Goal: Check status: Check status

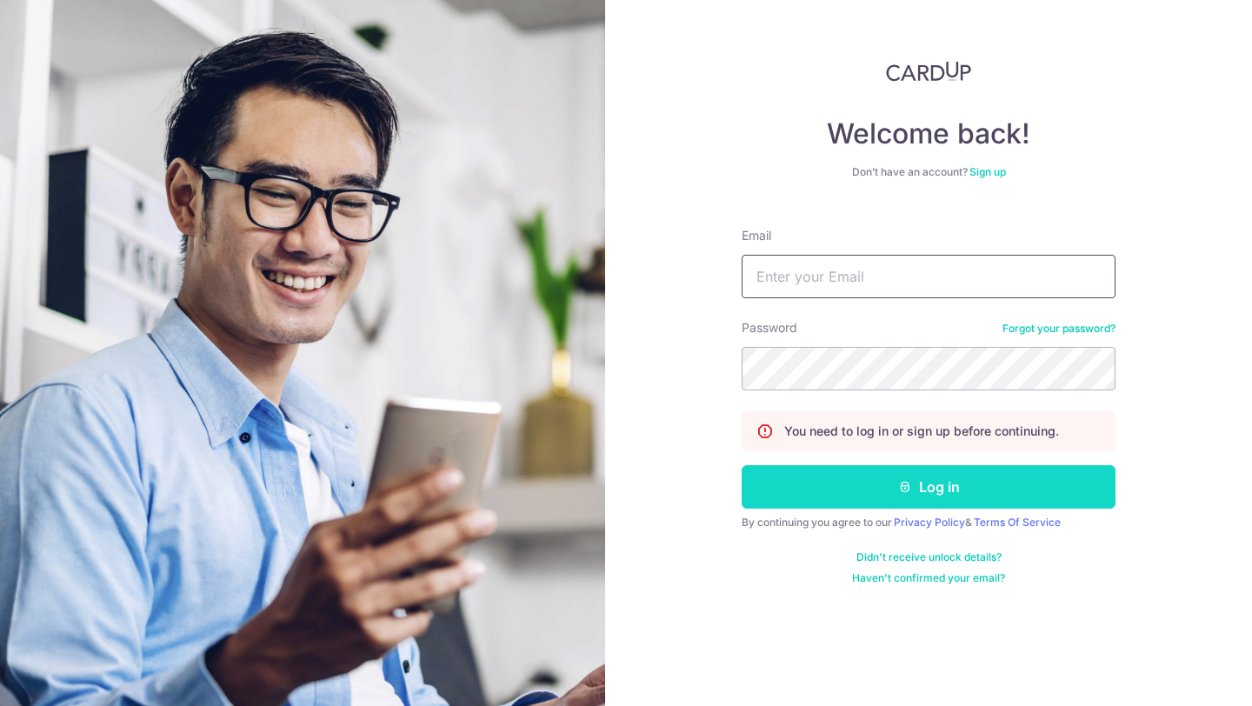
type input "[EMAIL_ADDRESS][DOMAIN_NAME]"
click at [819, 480] on button "Log in" at bounding box center [928, 486] width 374 height 43
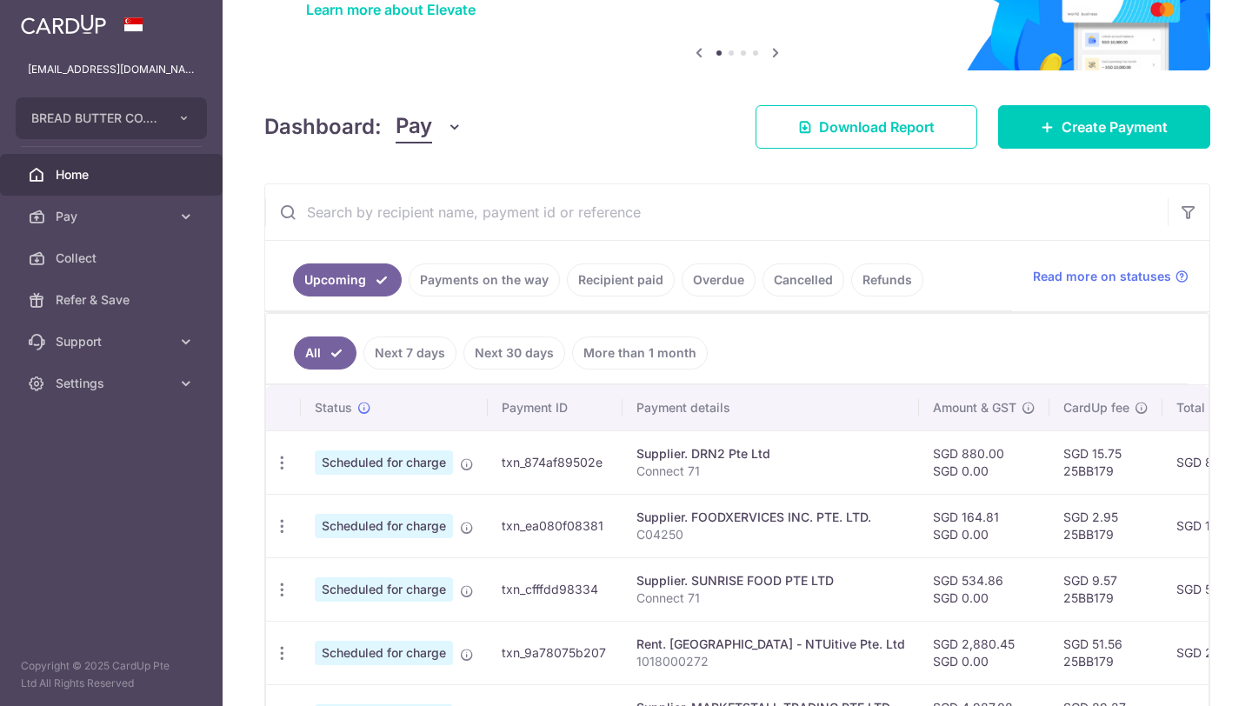
scroll to position [196, 0]
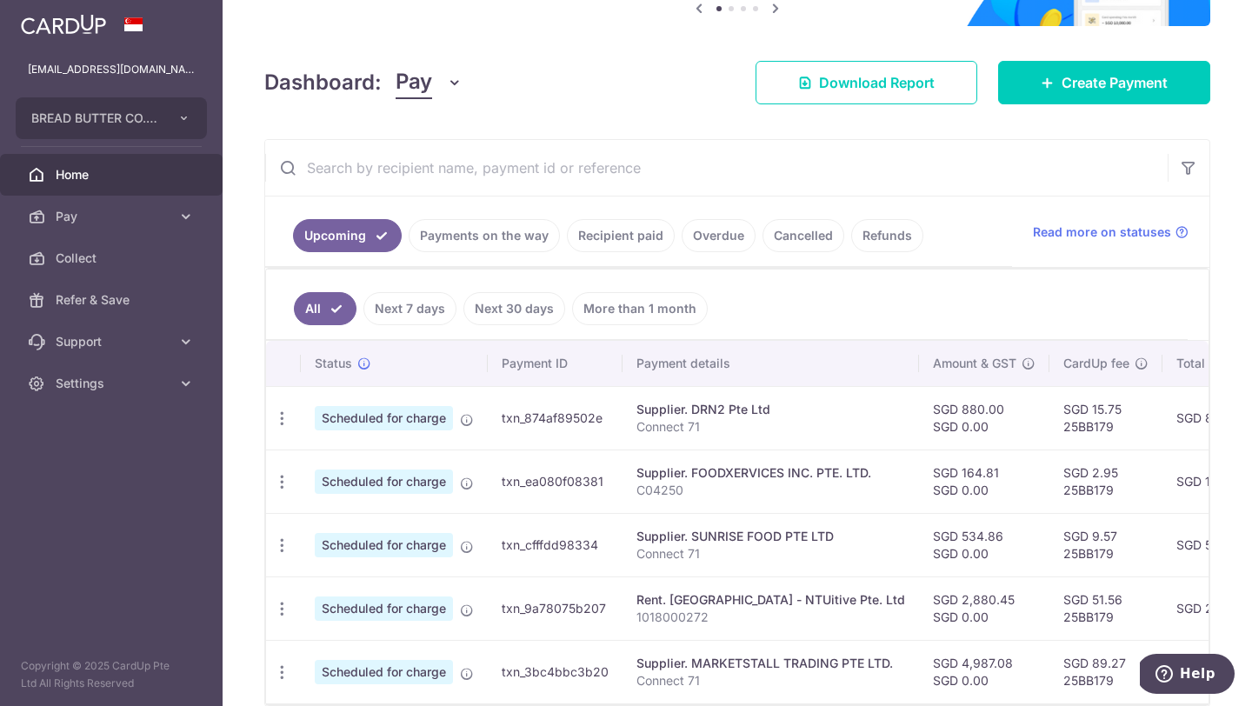
click at [608, 263] on ul "Upcoming Payments on the way Recipient paid Overdue Cancelled Refunds" at bounding box center [638, 231] width 747 height 70
click at [622, 229] on link "Recipient paid" at bounding box center [621, 235] width 108 height 33
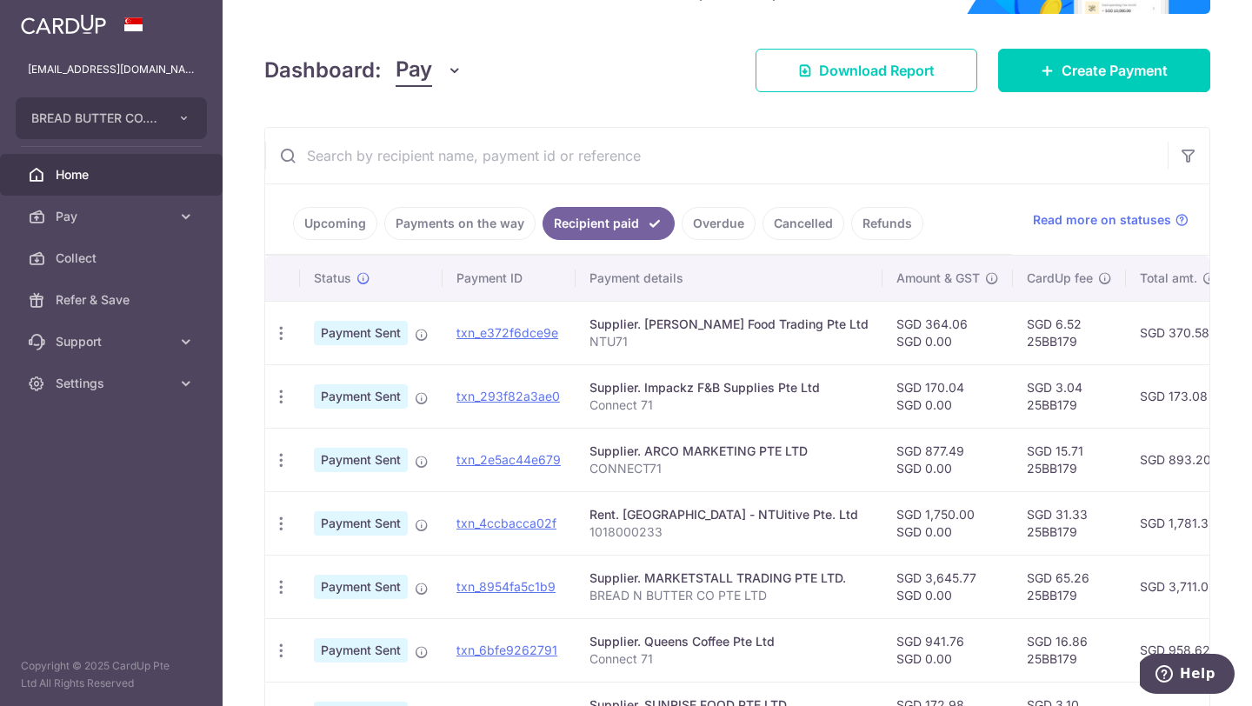
scroll to position [213, 0]
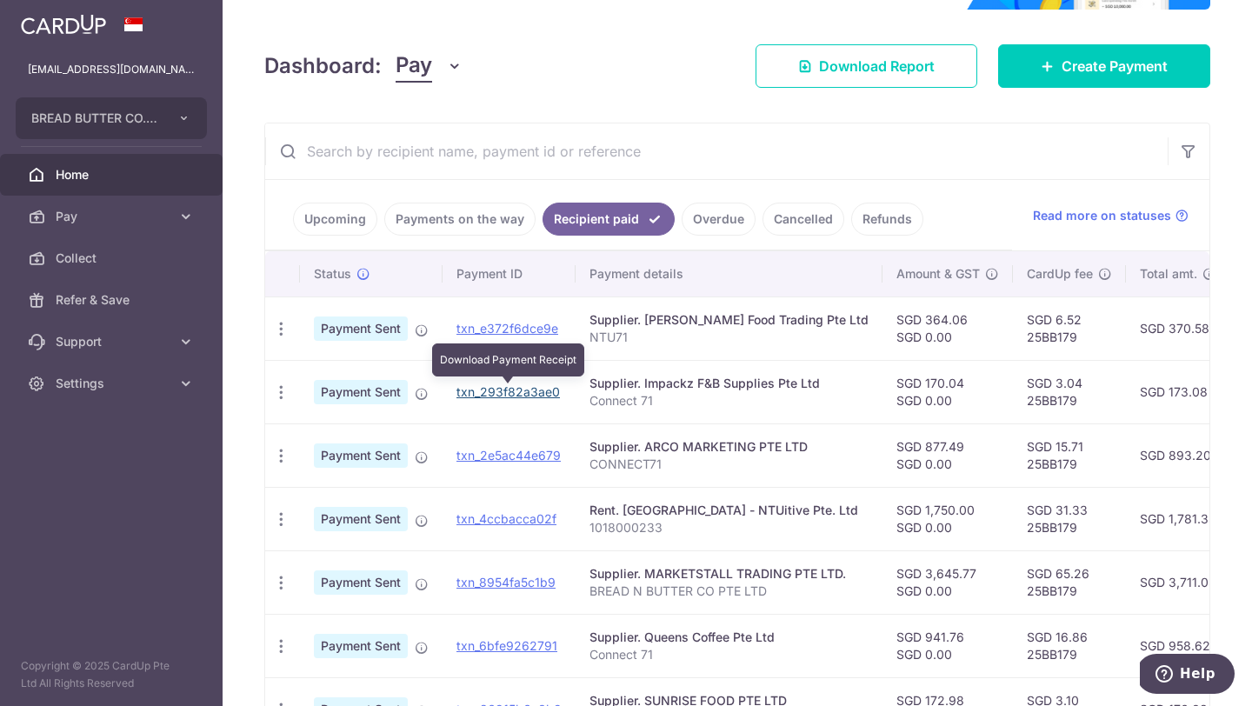
click at [513, 389] on link "txn_293f82a3ae0" at bounding box center [507, 391] width 103 height 15
